Goal: Transaction & Acquisition: Purchase product/service

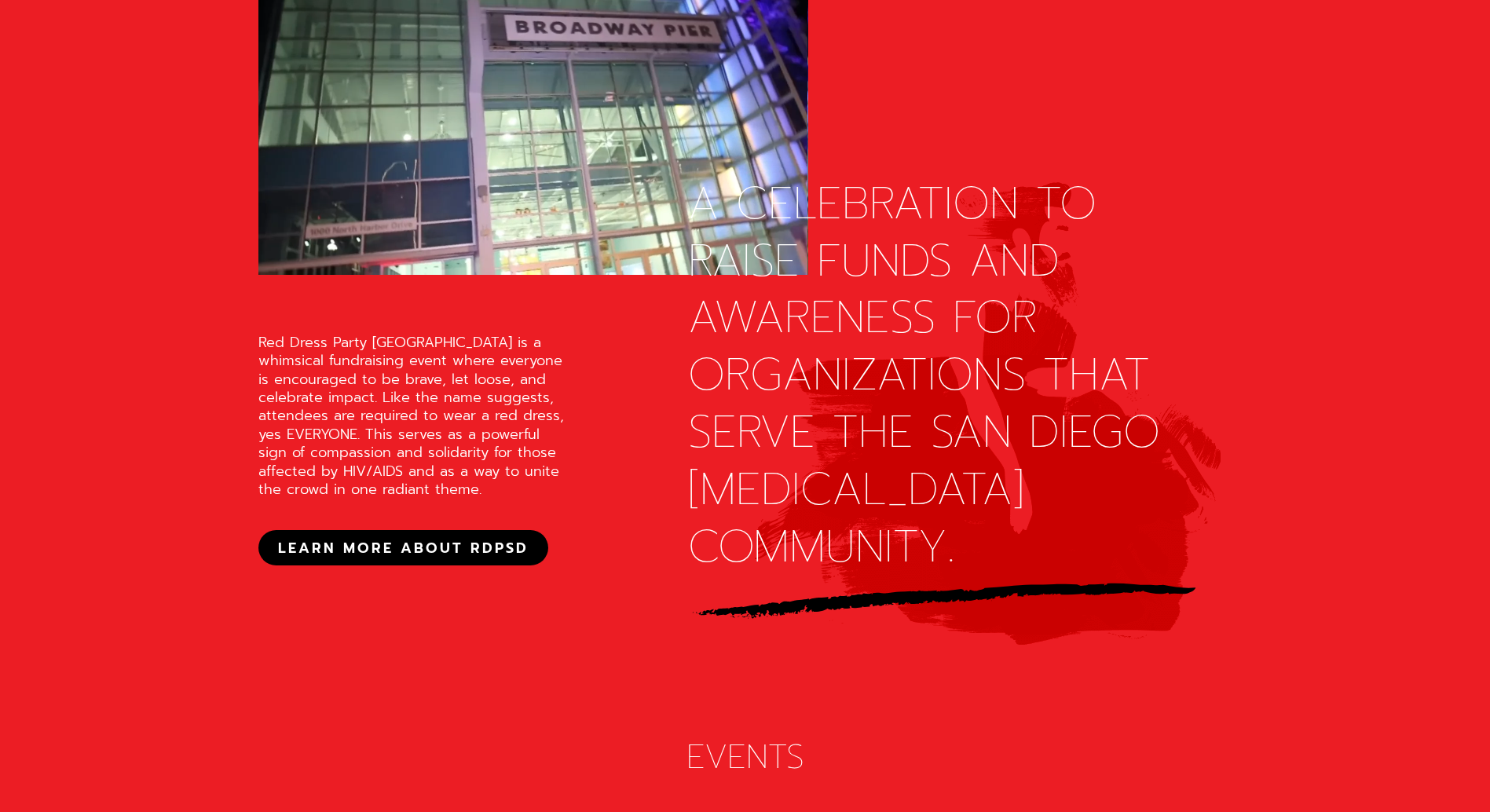
scroll to position [2121, 0]
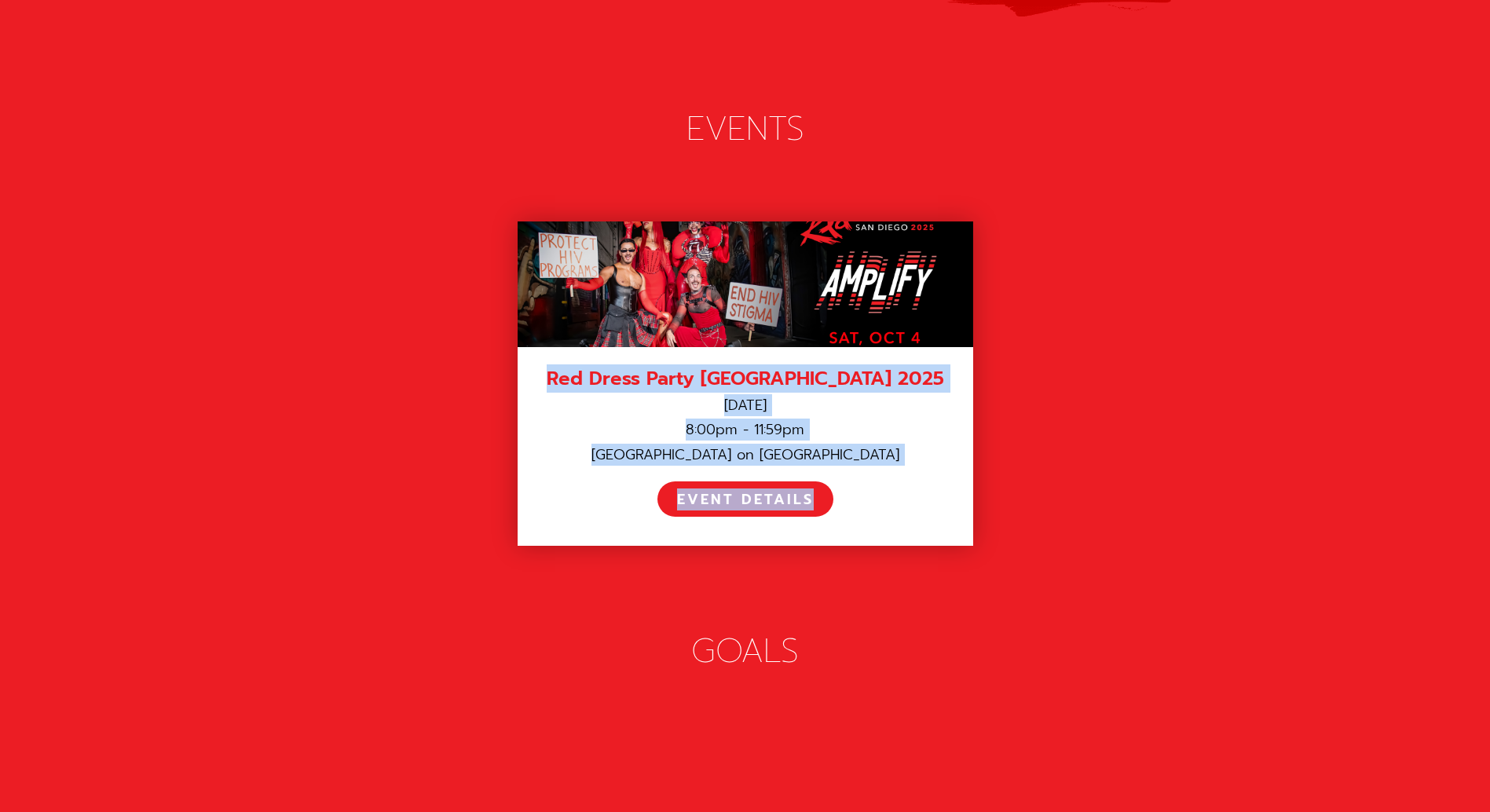
drag, startPoint x: 401, startPoint y: 265, endPoint x: 1123, endPoint y: 509, distance: 762.1
click at [1123, 509] on div "Red Dress Party [GEOGRAPHIC_DATA] 2025 [DATE] 8:00pm - 11:59pm [GEOGRAPHIC_DATA…" at bounding box center [745, 383] width 974 height 356
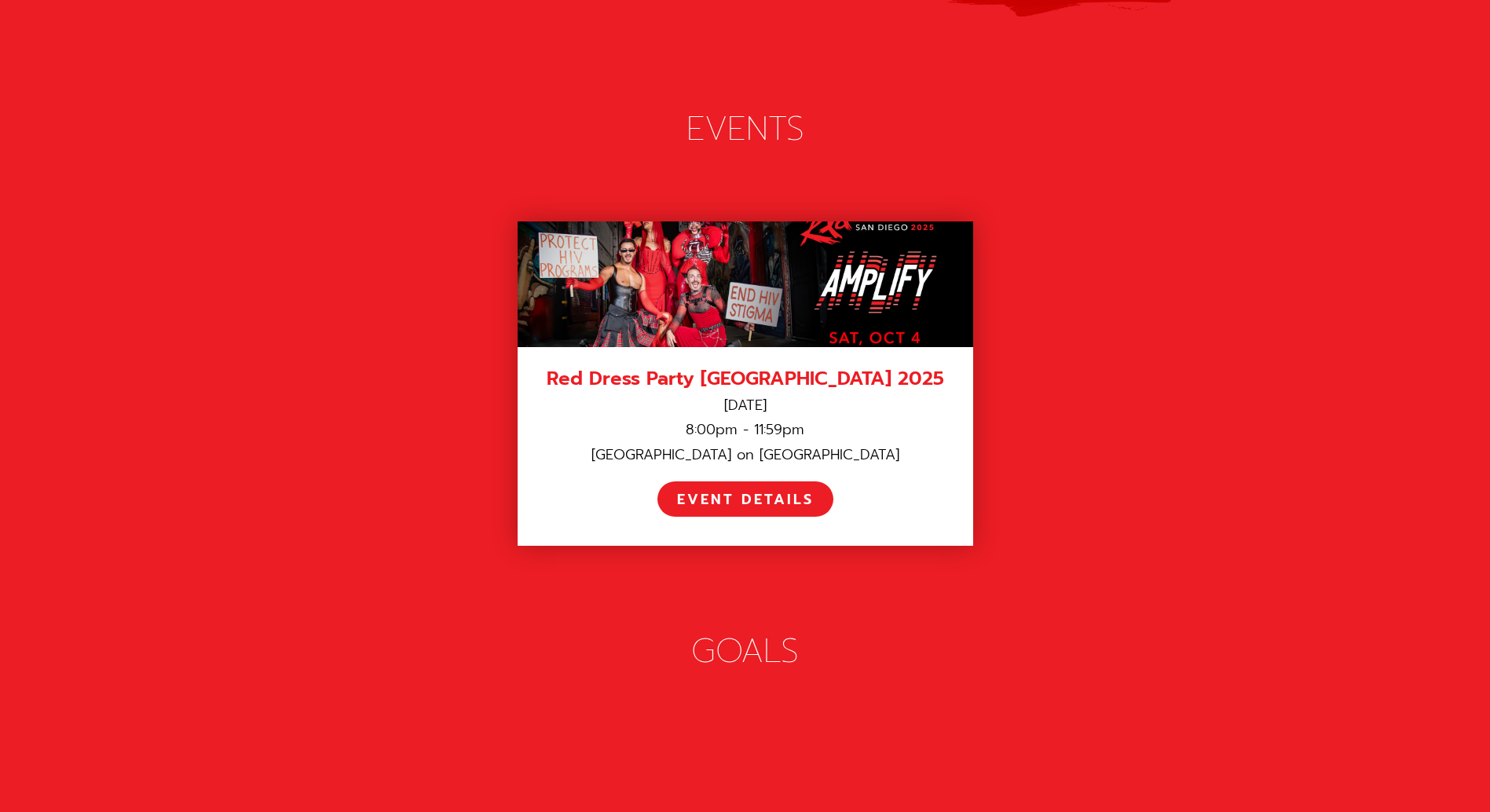
click at [1123, 509] on div "Red Dress Party [GEOGRAPHIC_DATA] 2025 [DATE] 8:00pm - 11:59pm [GEOGRAPHIC_DATA…" at bounding box center [745, 383] width 974 height 356
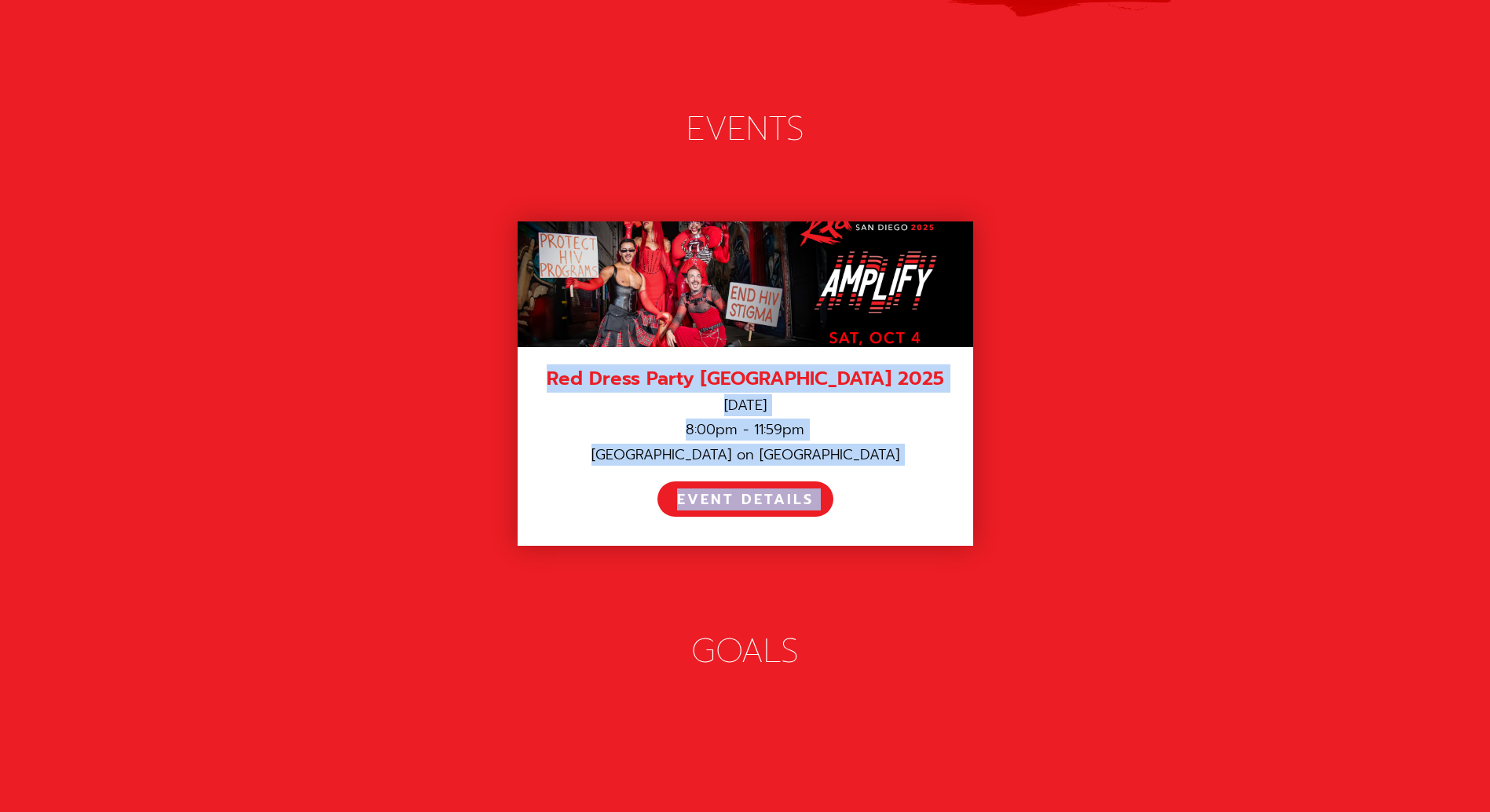
drag, startPoint x: 1123, startPoint y: 509, endPoint x: 275, endPoint y: 374, distance: 858.7
click at [275, 374] on div "Red Dress Party [GEOGRAPHIC_DATA] 2025 [DATE] 8:00pm - 11:59pm [GEOGRAPHIC_DATA…" at bounding box center [745, 383] width 974 height 356
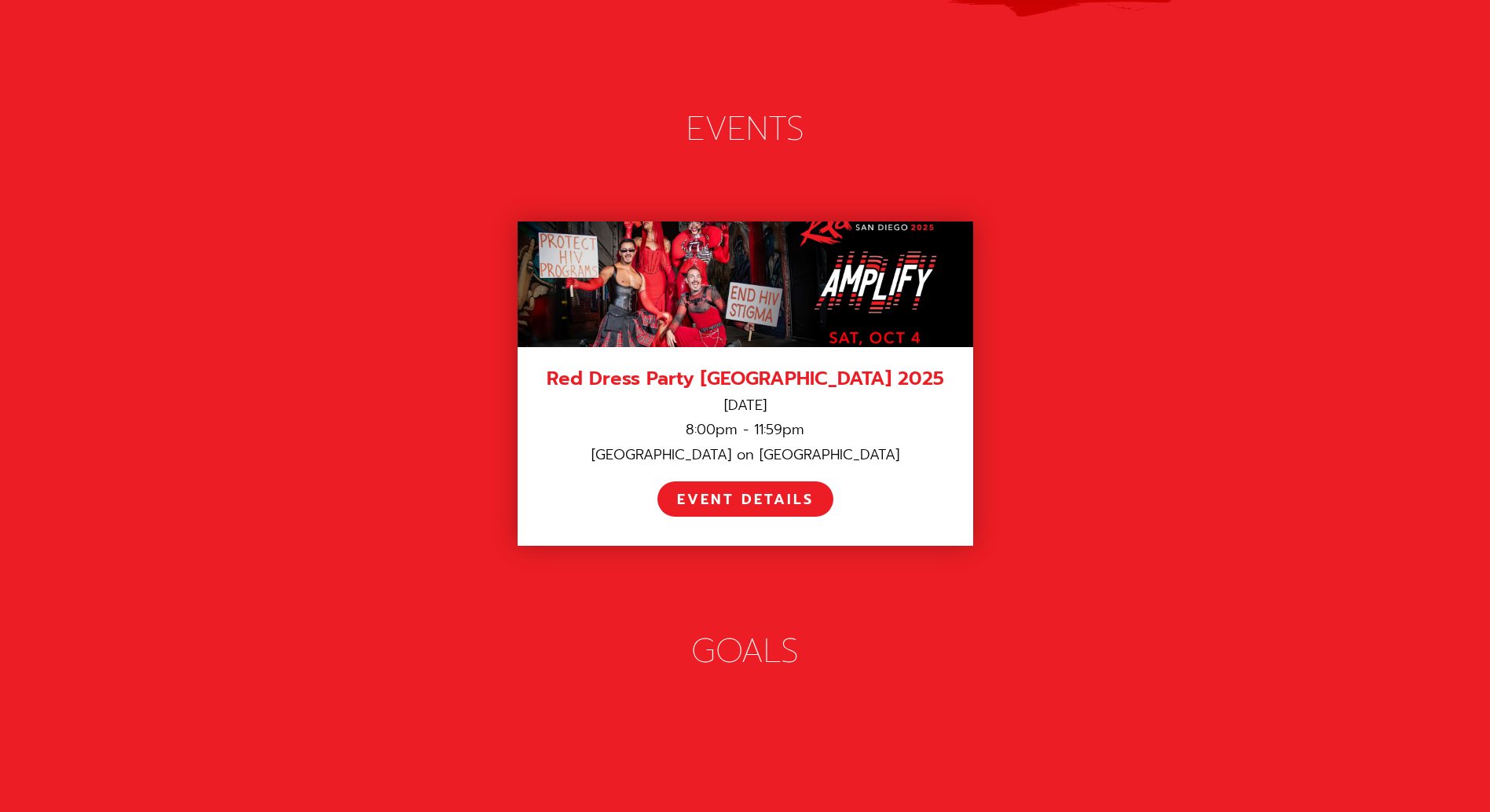
click at [275, 374] on div "Red Dress Party [GEOGRAPHIC_DATA] 2025 [DATE] 8:00pm - 11:59pm [GEOGRAPHIC_DATA…" at bounding box center [745, 383] width 974 height 356
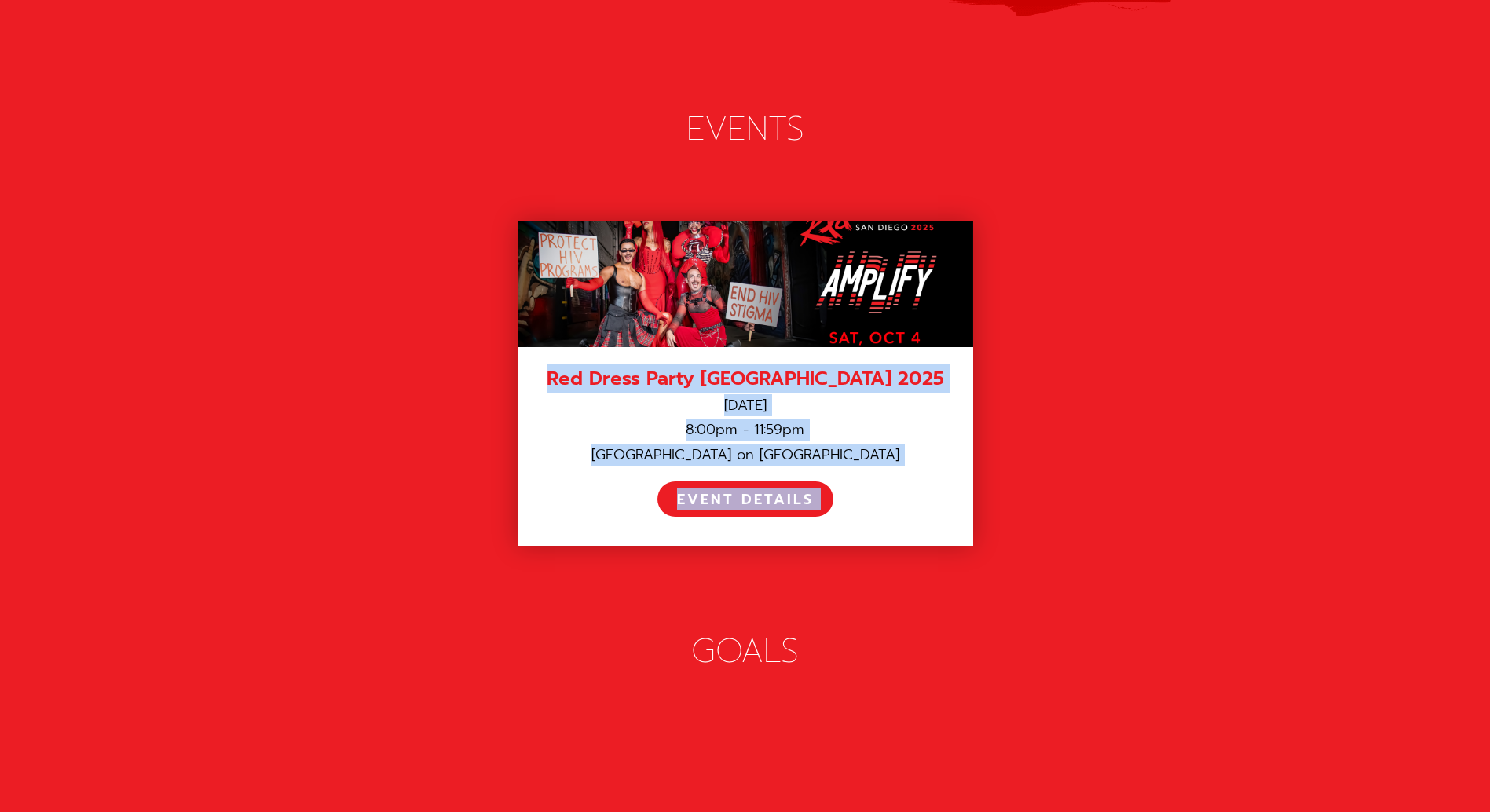
drag, startPoint x: 275, startPoint y: 374, endPoint x: 1084, endPoint y: 508, distance: 820.0
click at [1084, 508] on div "Red Dress Party [GEOGRAPHIC_DATA] 2025 [DATE] 8:00pm - 11:59pm [GEOGRAPHIC_DATA…" at bounding box center [745, 383] width 974 height 356
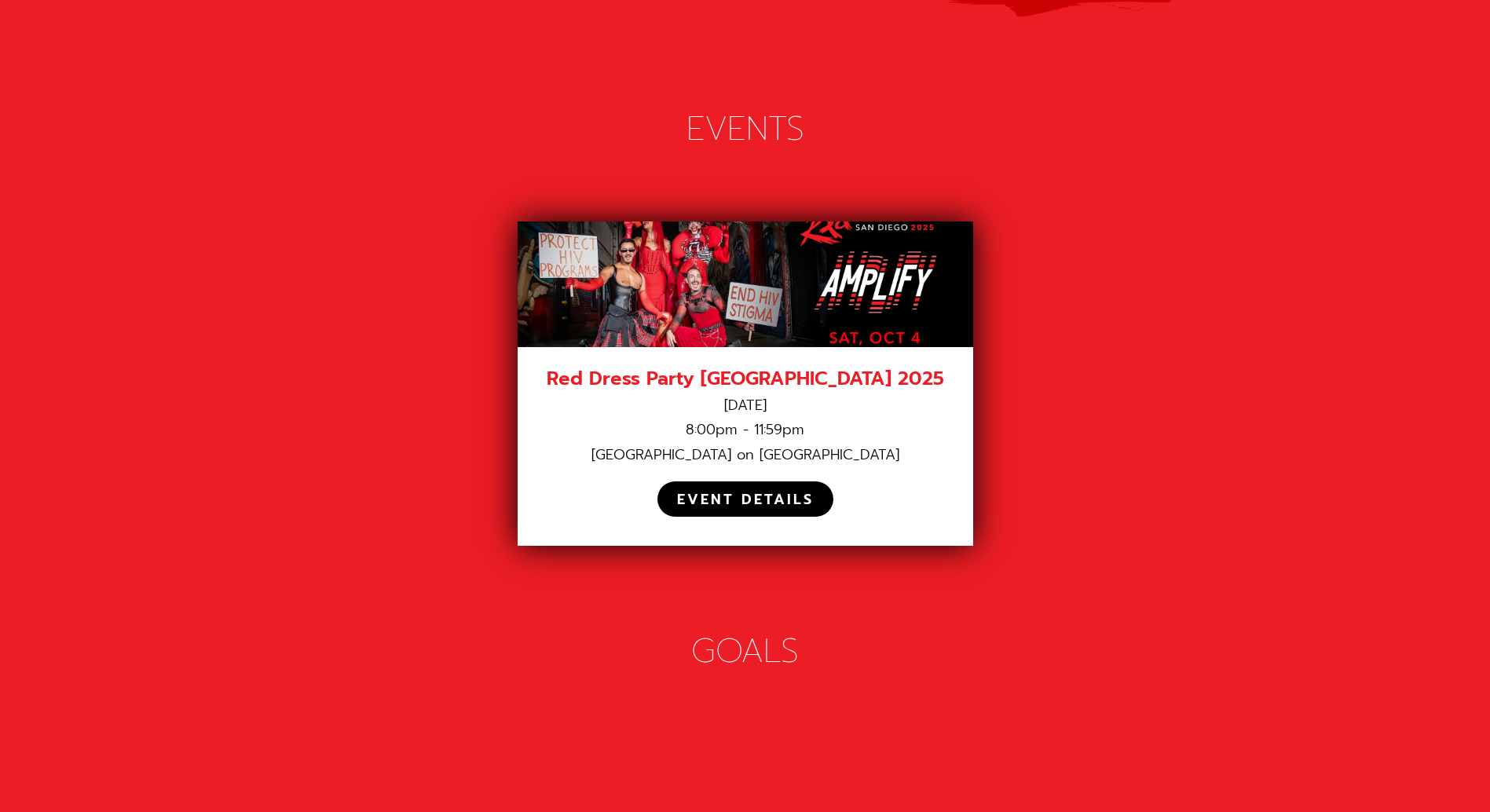
click at [791, 491] on div "EVENT DETAILS" at bounding box center [745, 500] width 137 height 18
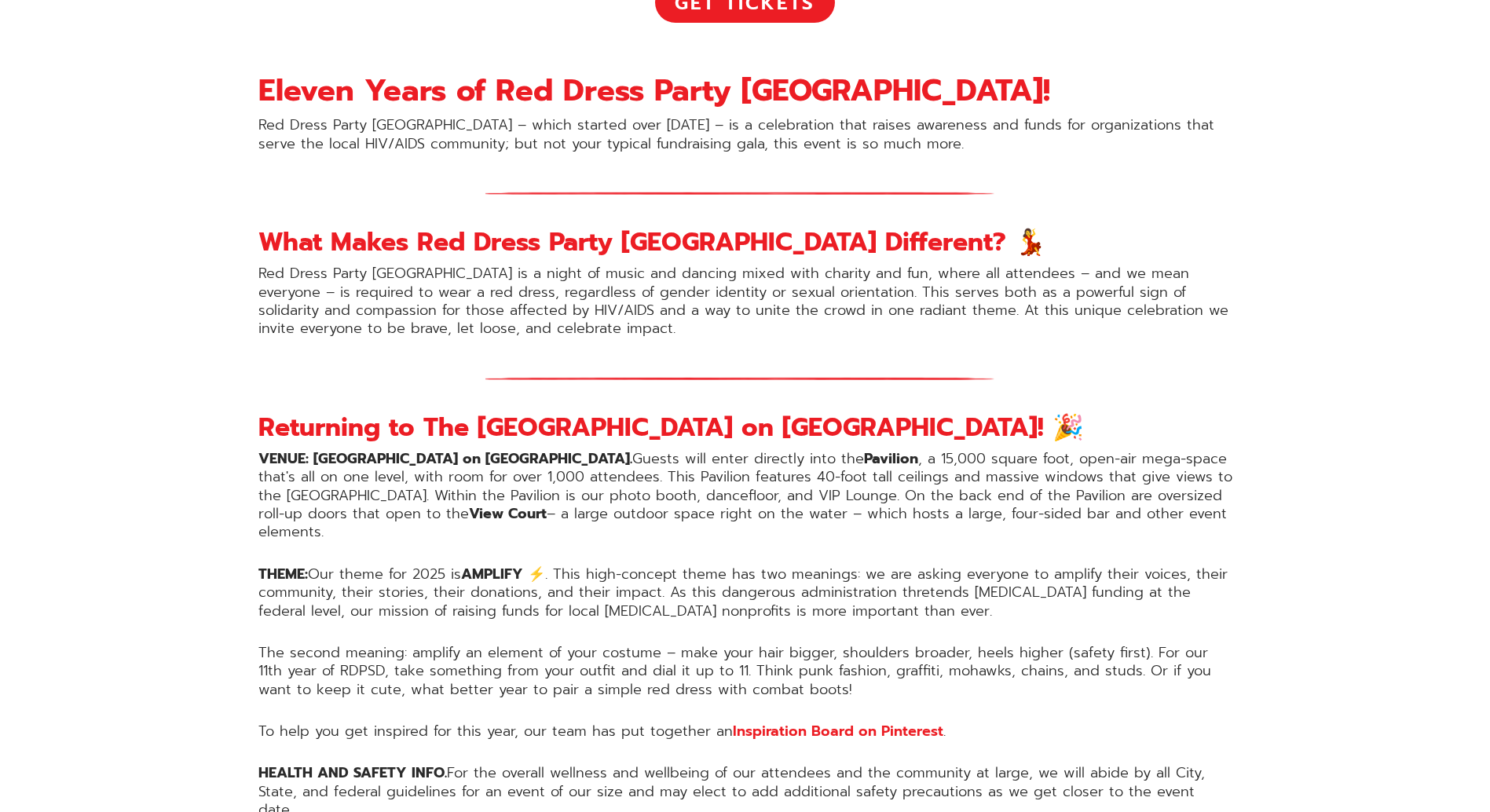
scroll to position [786, 0]
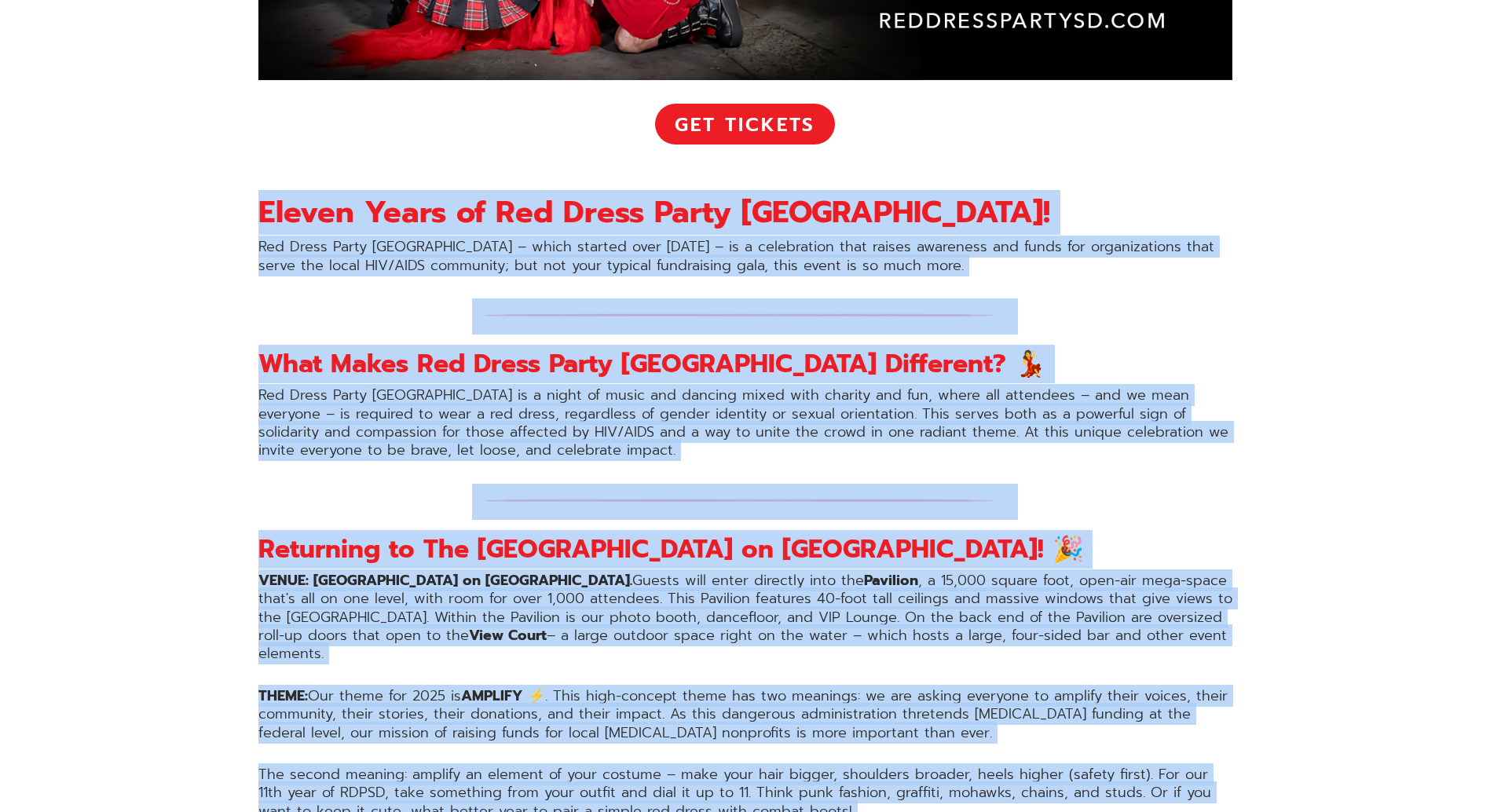
drag, startPoint x: 87, startPoint y: 203, endPoint x: 1108, endPoint y: 553, distance: 1079.3
click at [1000, 497] on img at bounding box center [745, 502] width 546 height 36
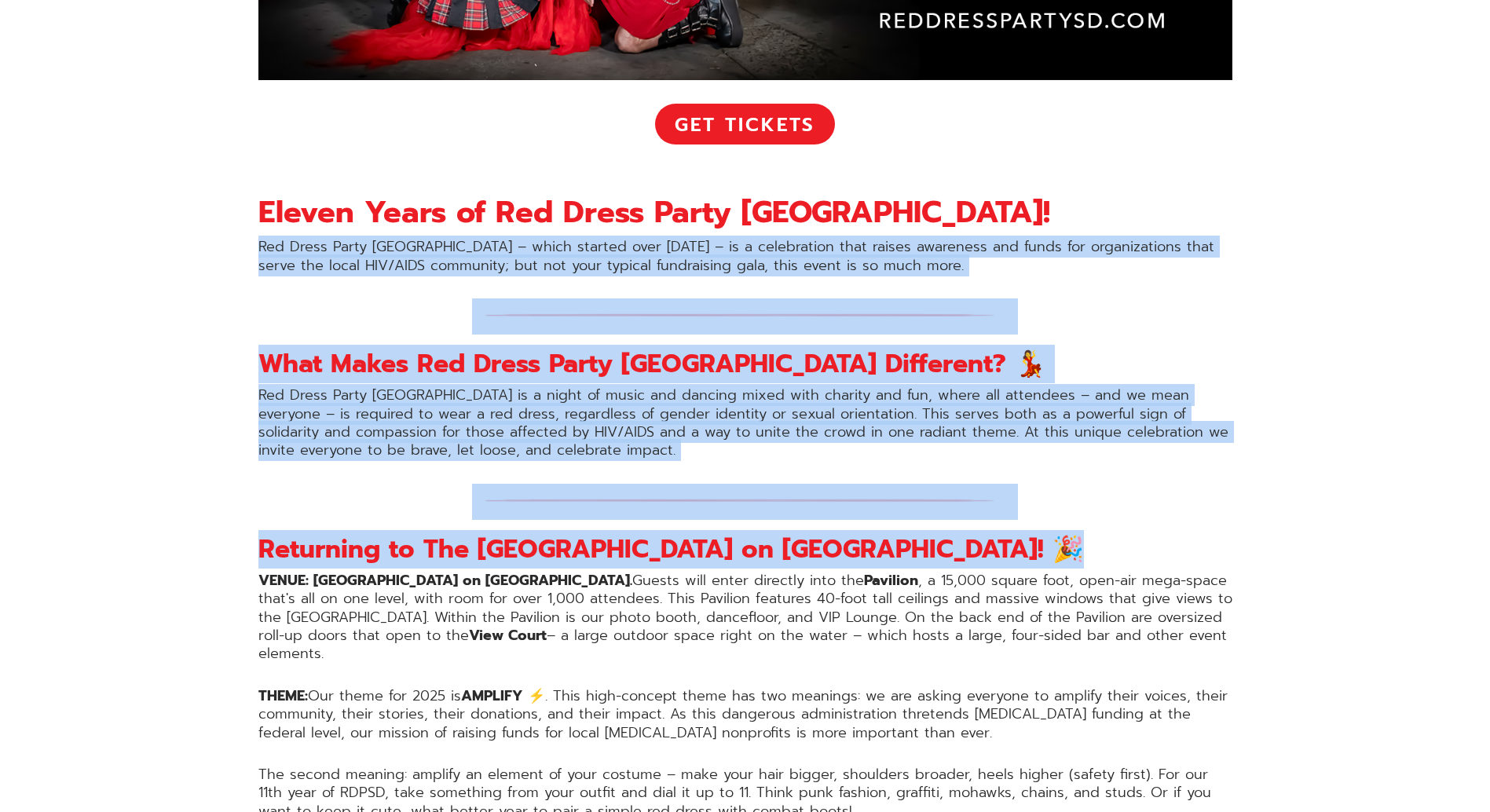
drag, startPoint x: 1142, startPoint y: 527, endPoint x: 179, endPoint y: 252, distance: 1001.5
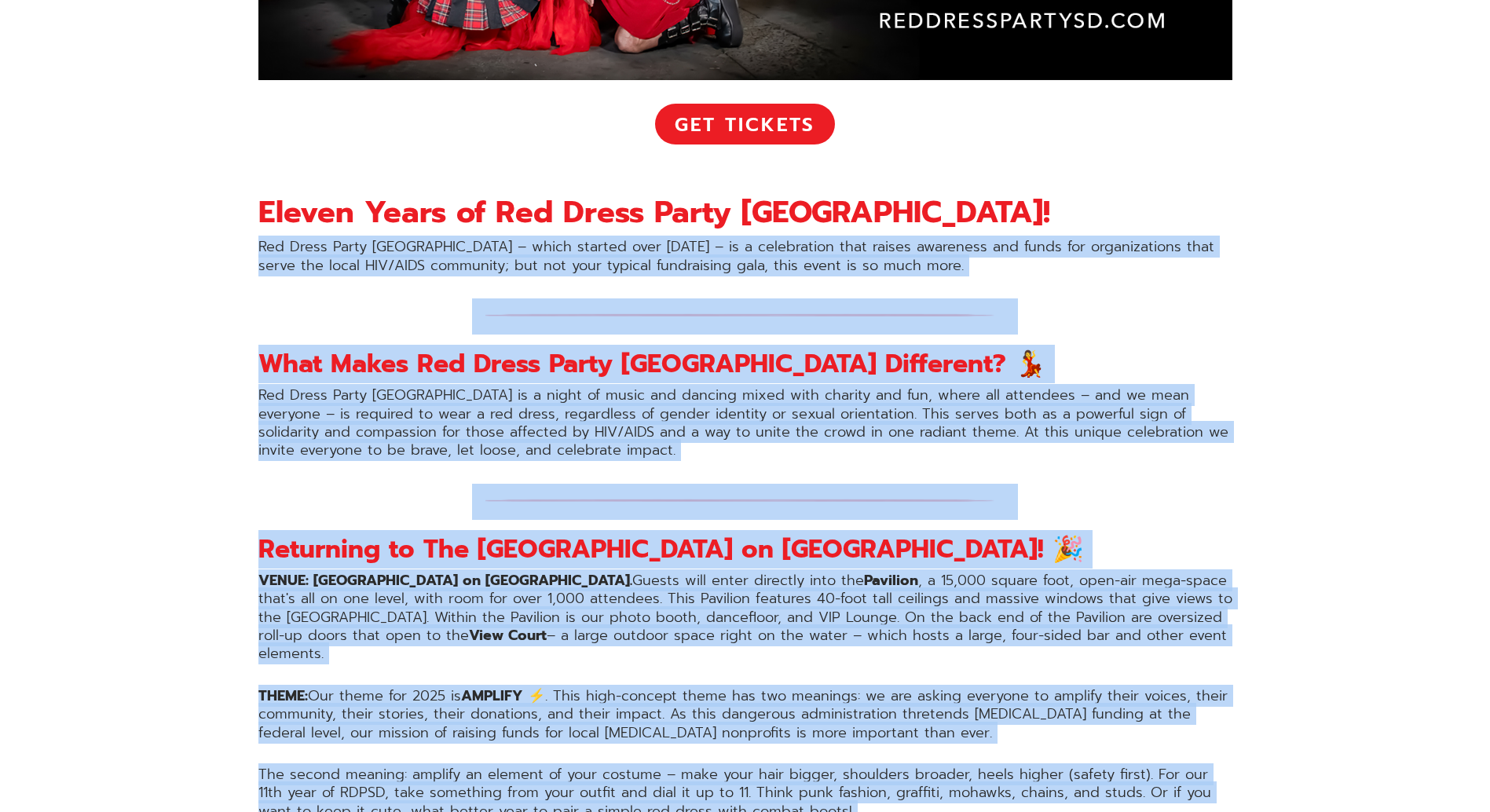
drag, startPoint x: 179, startPoint y: 252, endPoint x: 1316, endPoint y: 767, distance: 1248.2
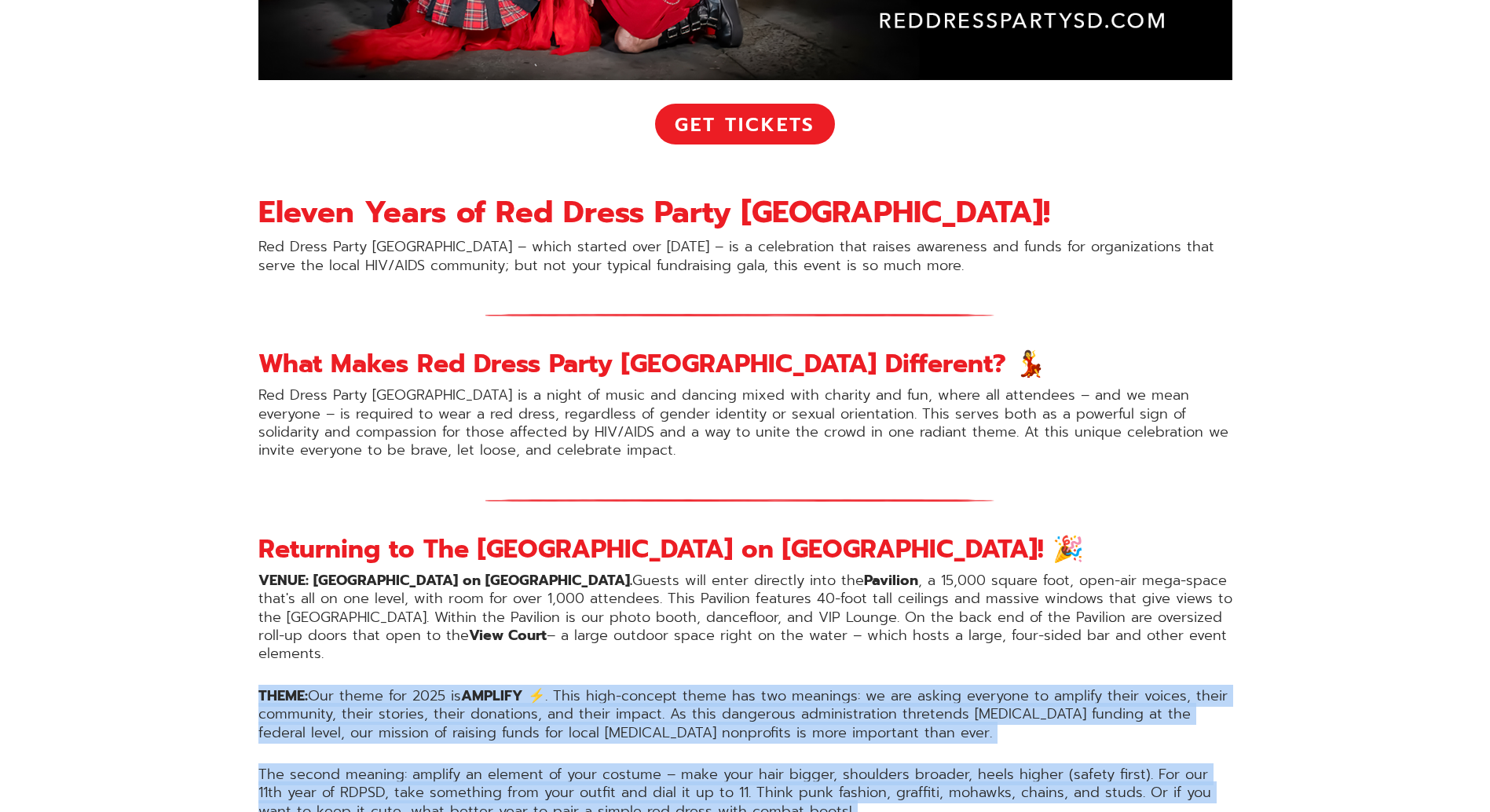
drag, startPoint x: 1316, startPoint y: 767, endPoint x: 151, endPoint y: 666, distance: 1169.4
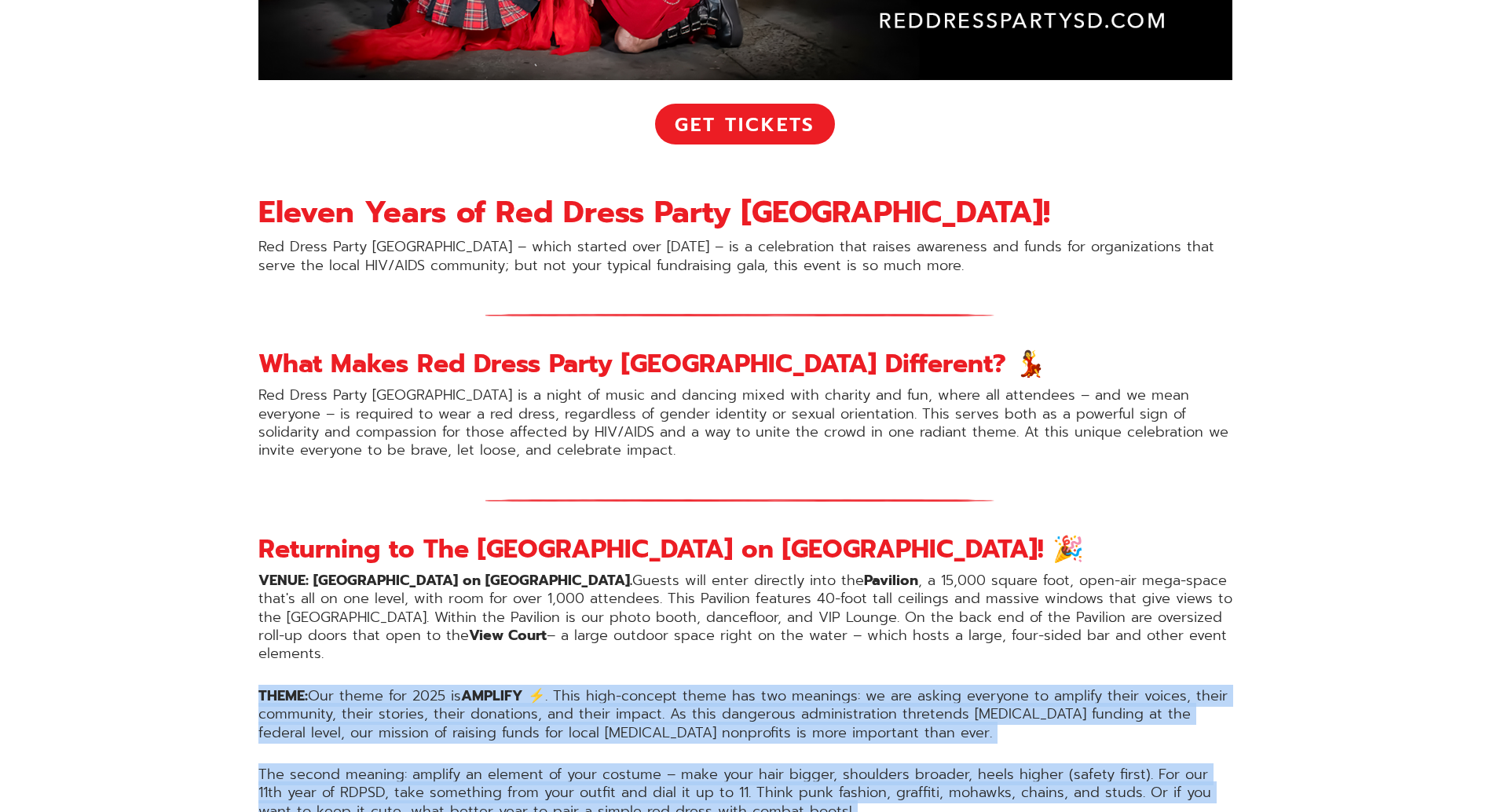
drag, startPoint x: 151, startPoint y: 666, endPoint x: 1134, endPoint y: 753, distance: 986.8
click at [1134, 766] on p "The second meaning: amplify an element of your costume – make your hair bigger,…" at bounding box center [745, 793] width 974 height 55
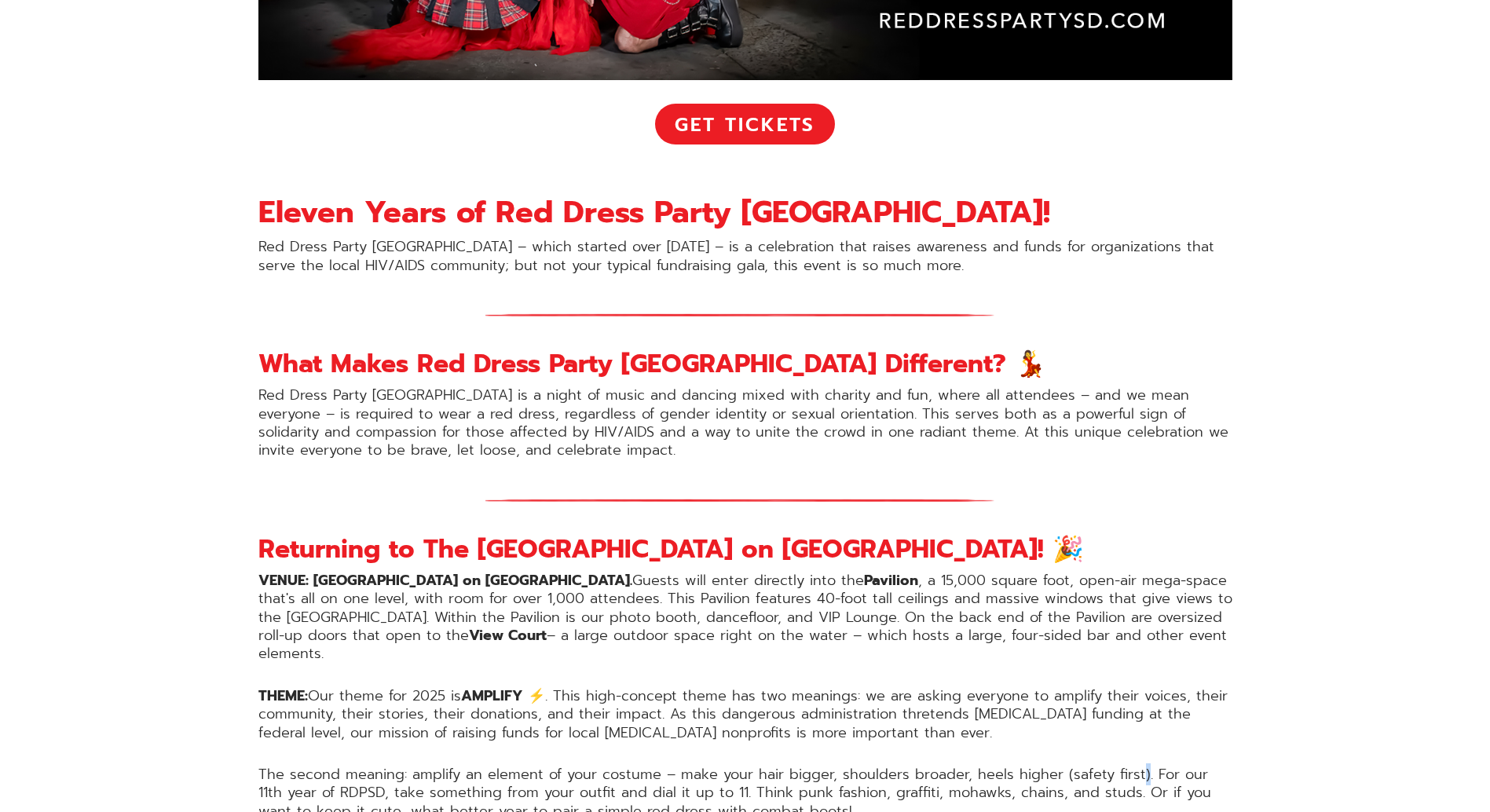
click at [1134, 766] on p "The second meaning: amplify an element of your costume – make your hair bigger,…" at bounding box center [745, 793] width 974 height 55
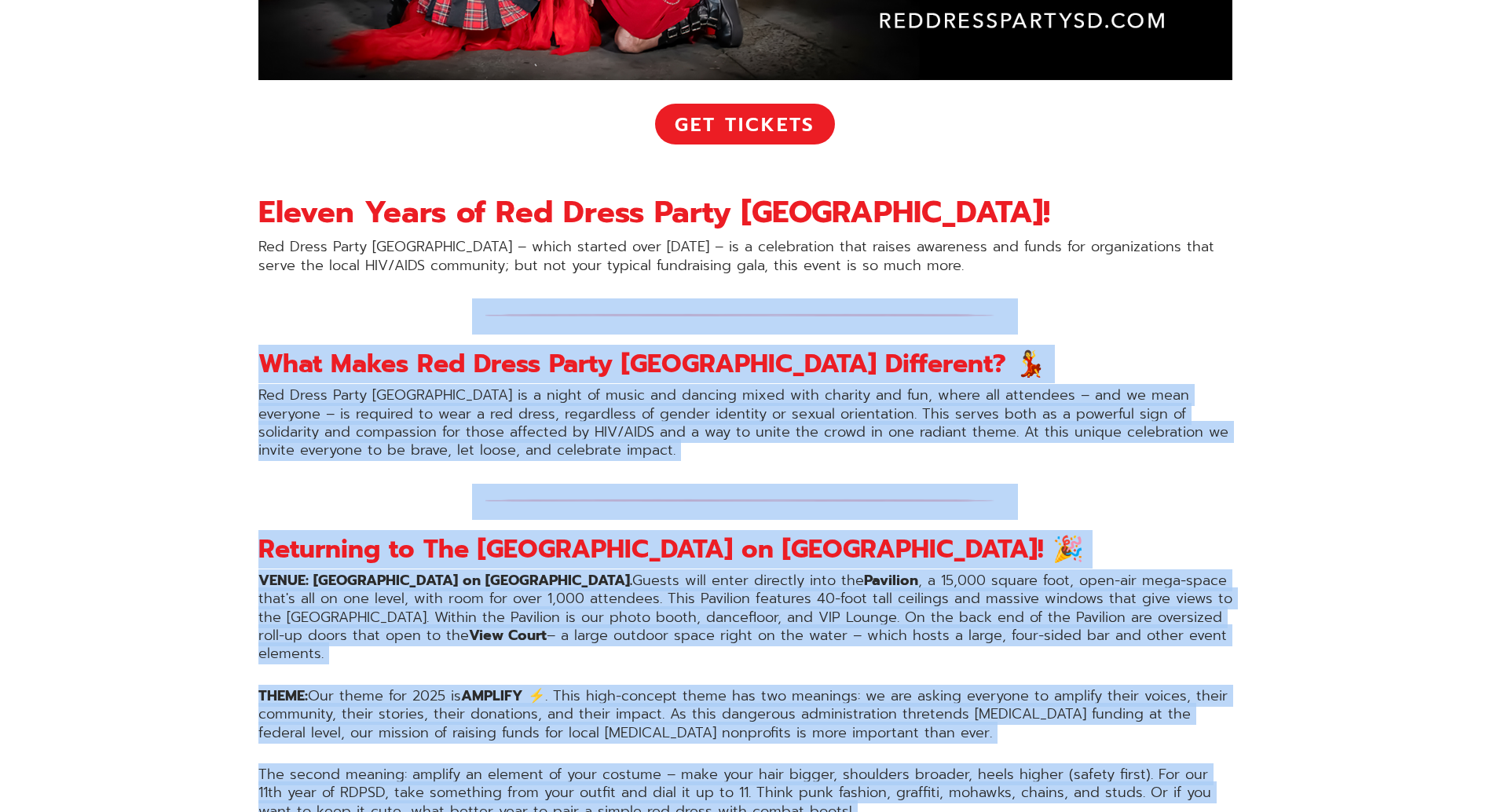
drag, startPoint x: 1134, startPoint y: 753, endPoint x: 211, endPoint y: 247, distance: 1052.6
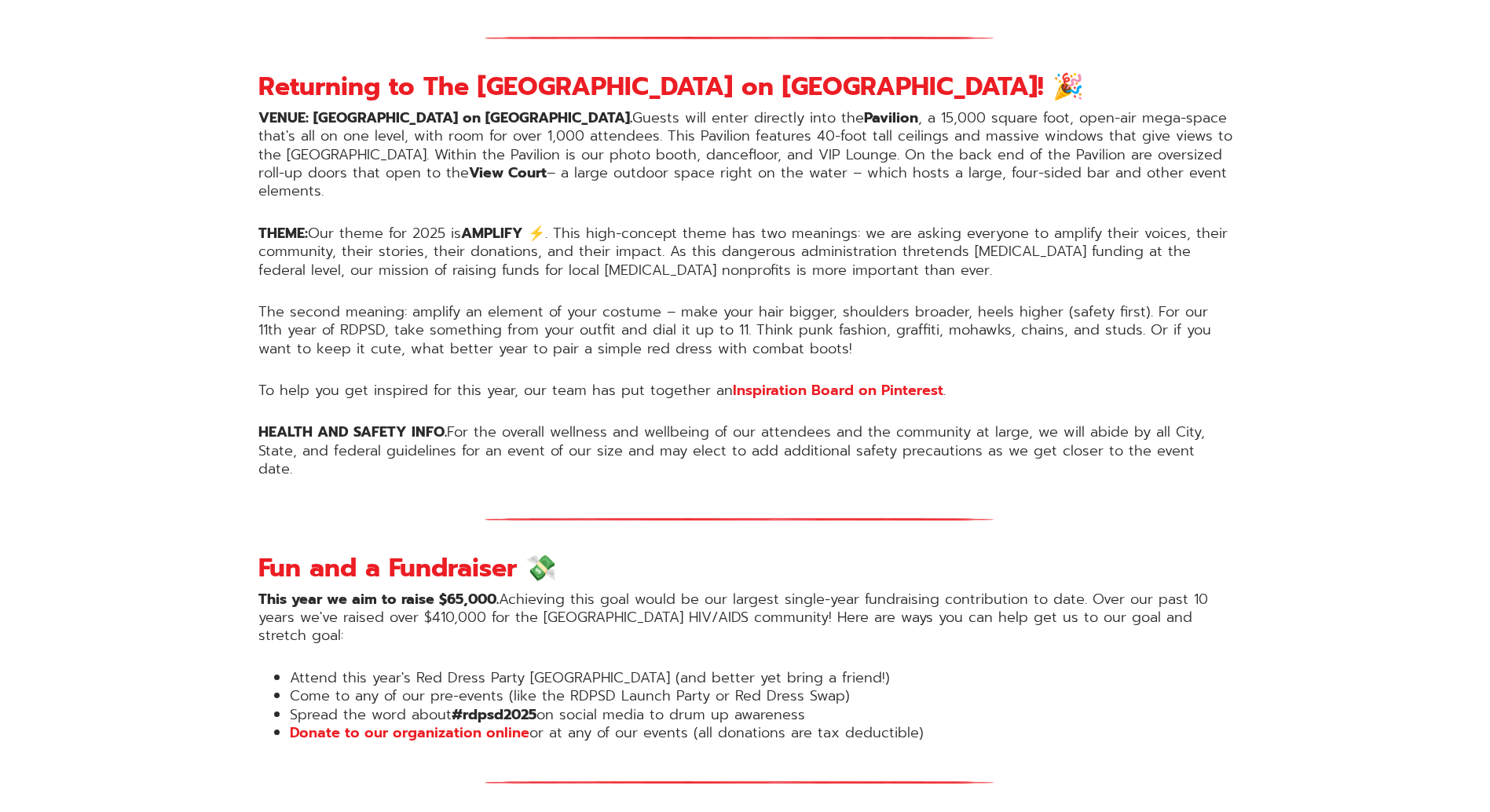
scroll to position [1257, 0]
